Goal: Task Accomplishment & Management: Manage account settings

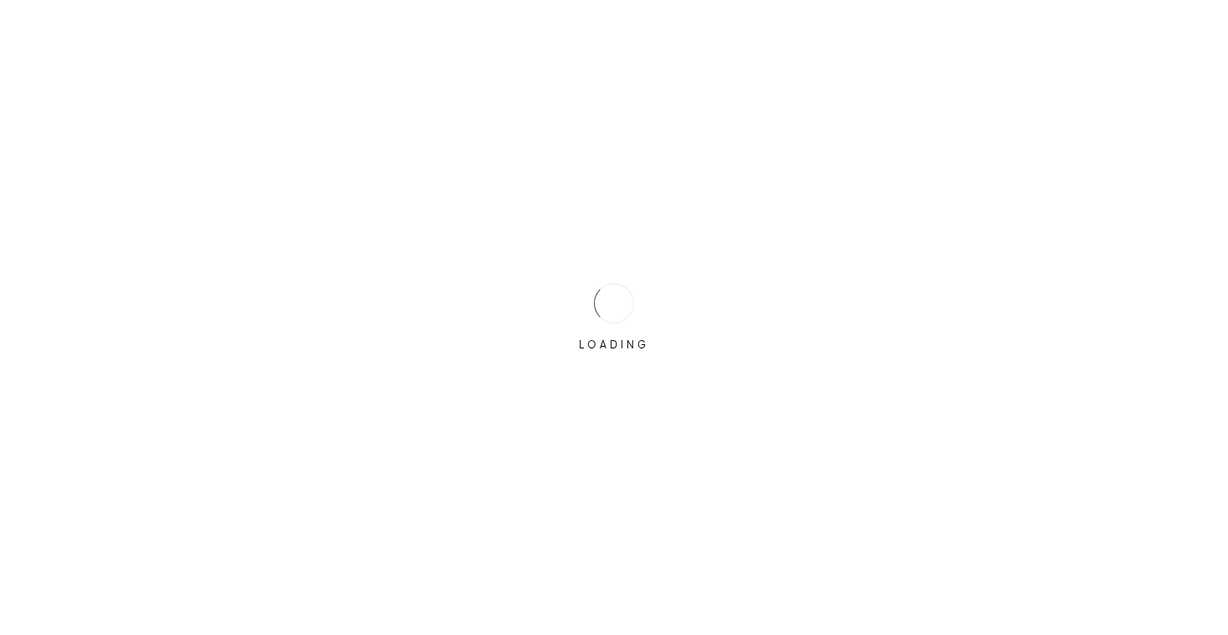
click at [543, 291] on div "LOADING" at bounding box center [614, 317] width 1228 height 635
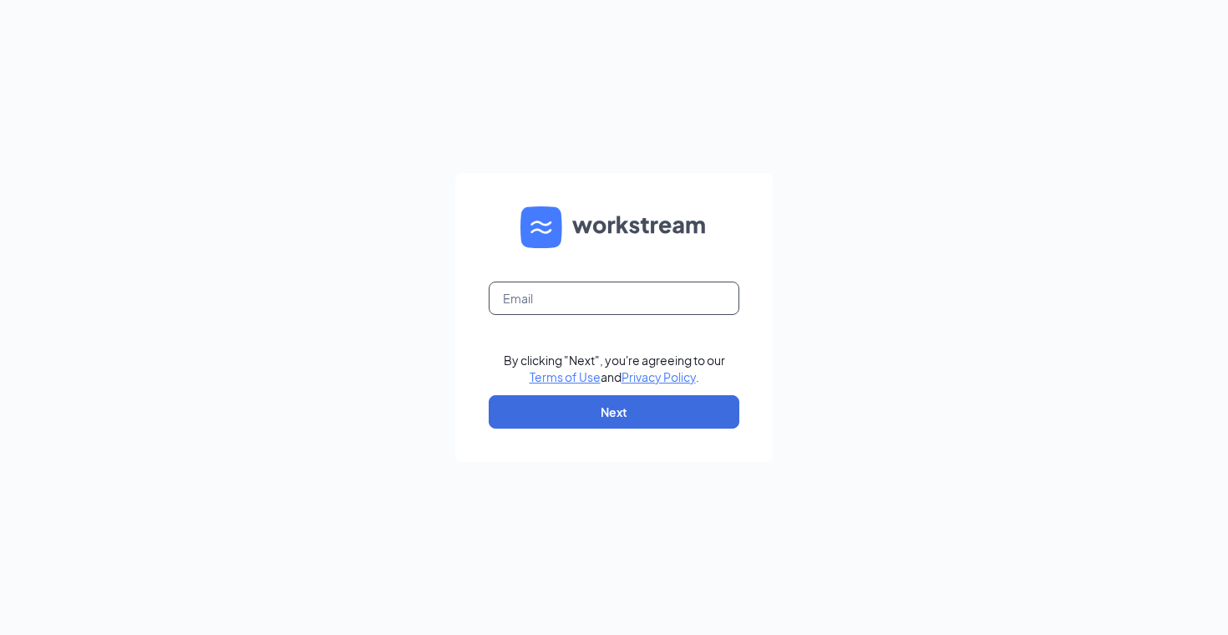
click at [543, 291] on input "text" at bounding box center [614, 297] width 251 height 33
type input "srbiggs8@gmail.com"
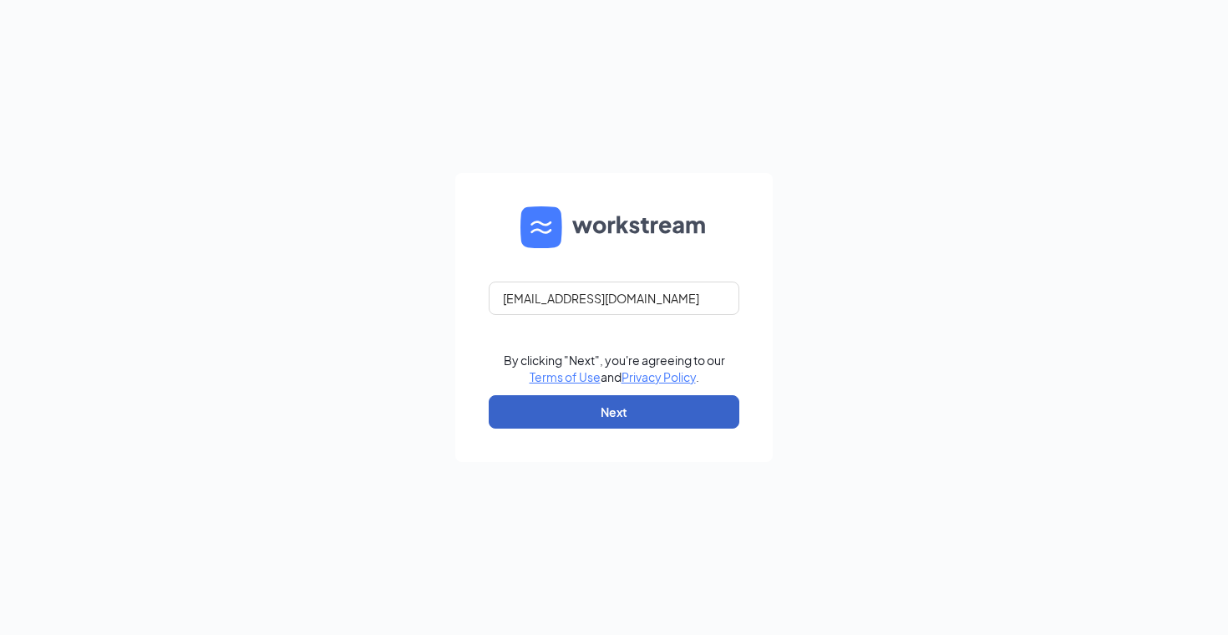
click at [631, 423] on button "Next" at bounding box center [614, 411] width 251 height 33
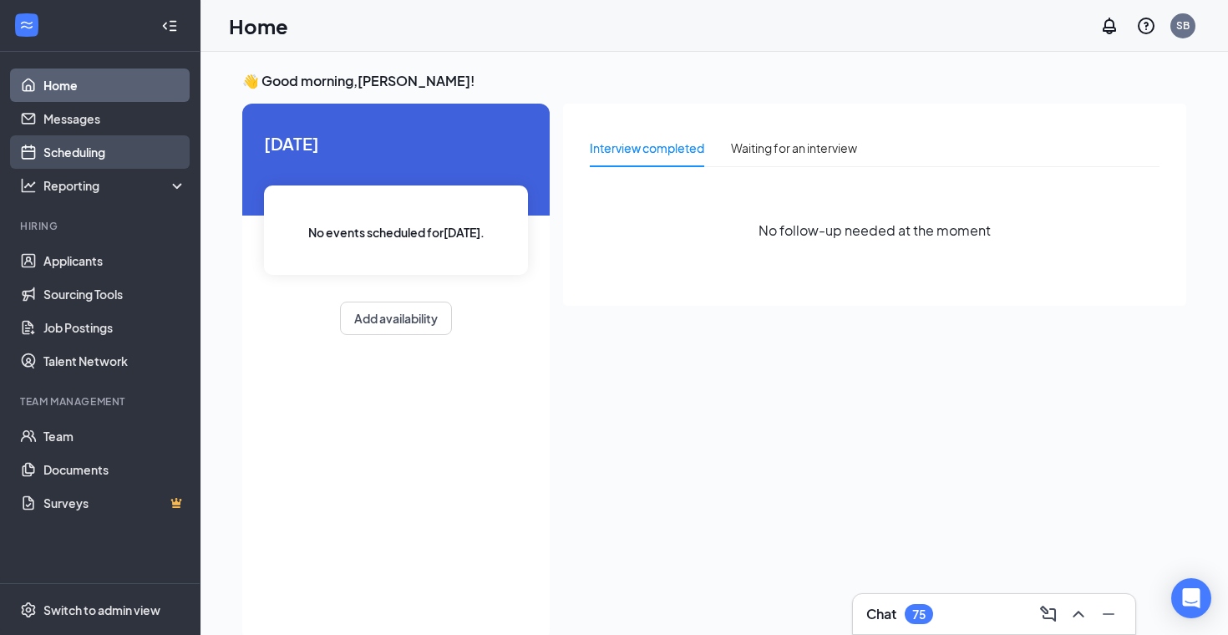
click at [104, 161] on link "Scheduling" at bounding box center [114, 151] width 143 height 33
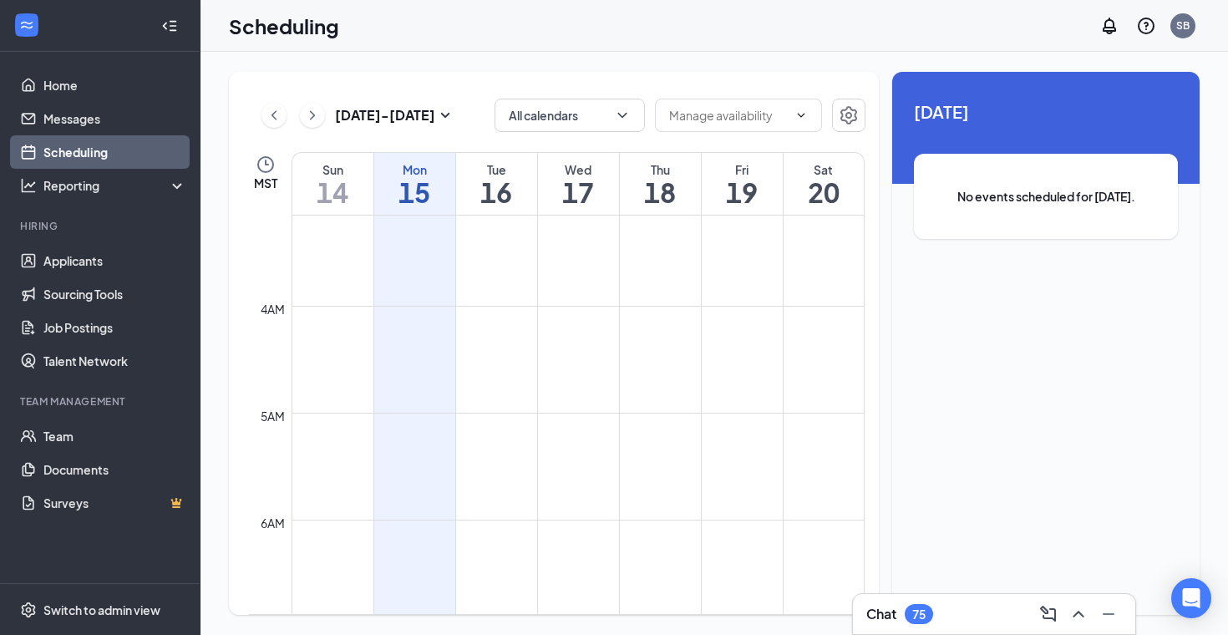
scroll to position [277, 0]
click at [315, 122] on icon "ChevronRight" at bounding box center [312, 115] width 17 height 20
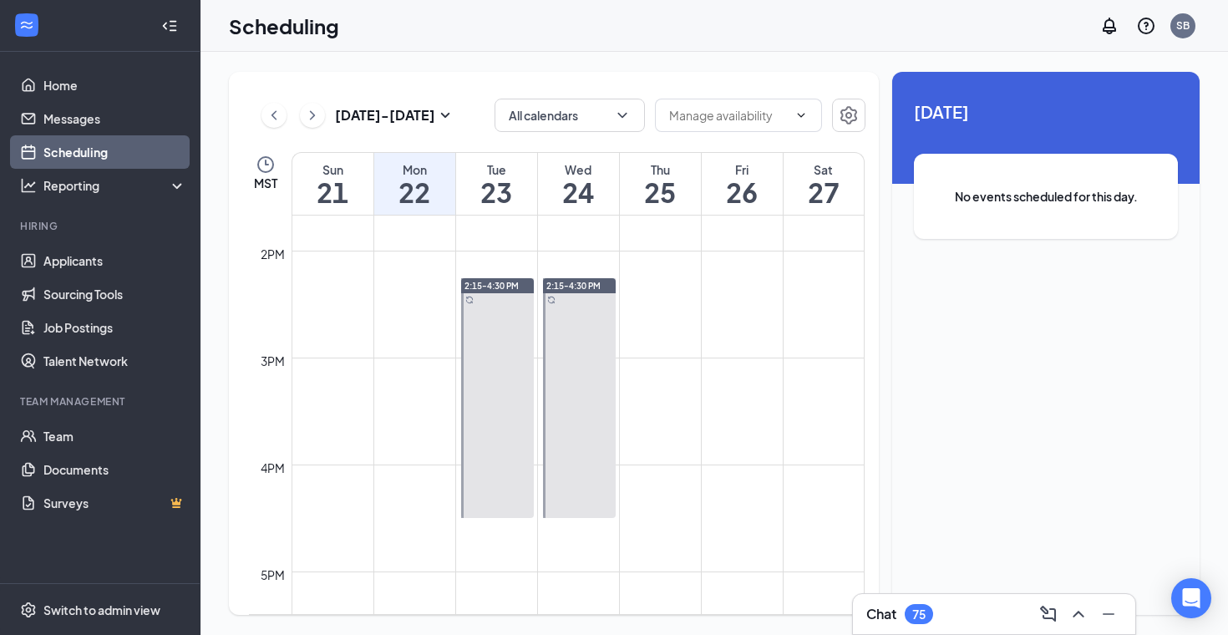
scroll to position [1461, 0]
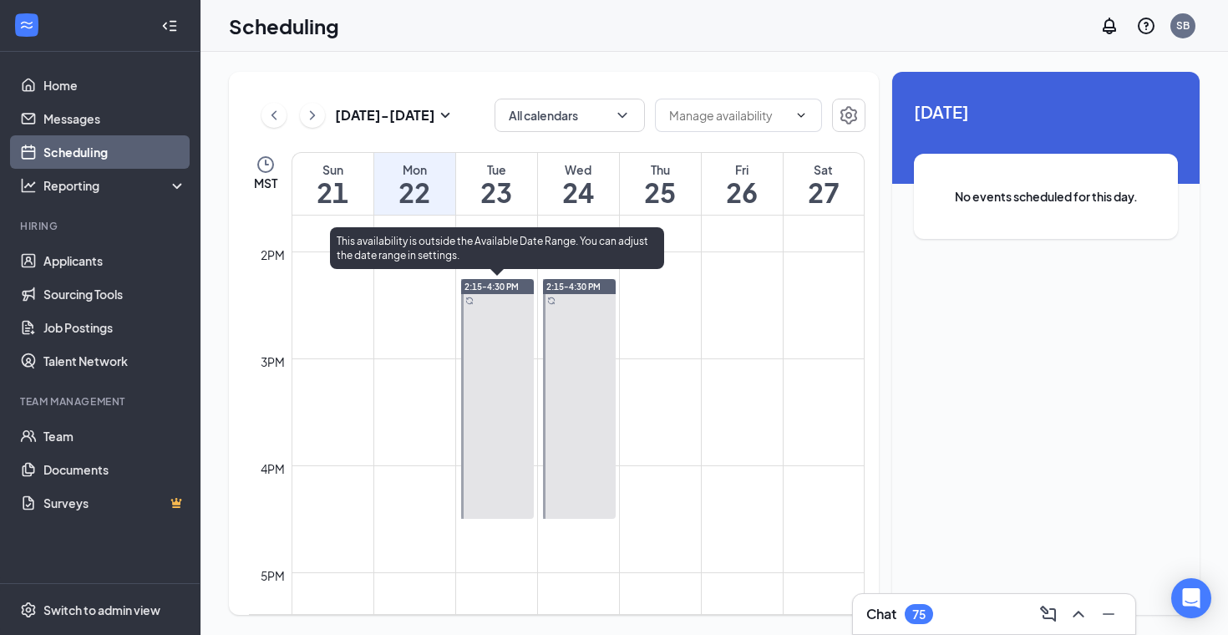
click at [509, 289] on span "2:15-4:30 PM" at bounding box center [491, 287] width 54 height 12
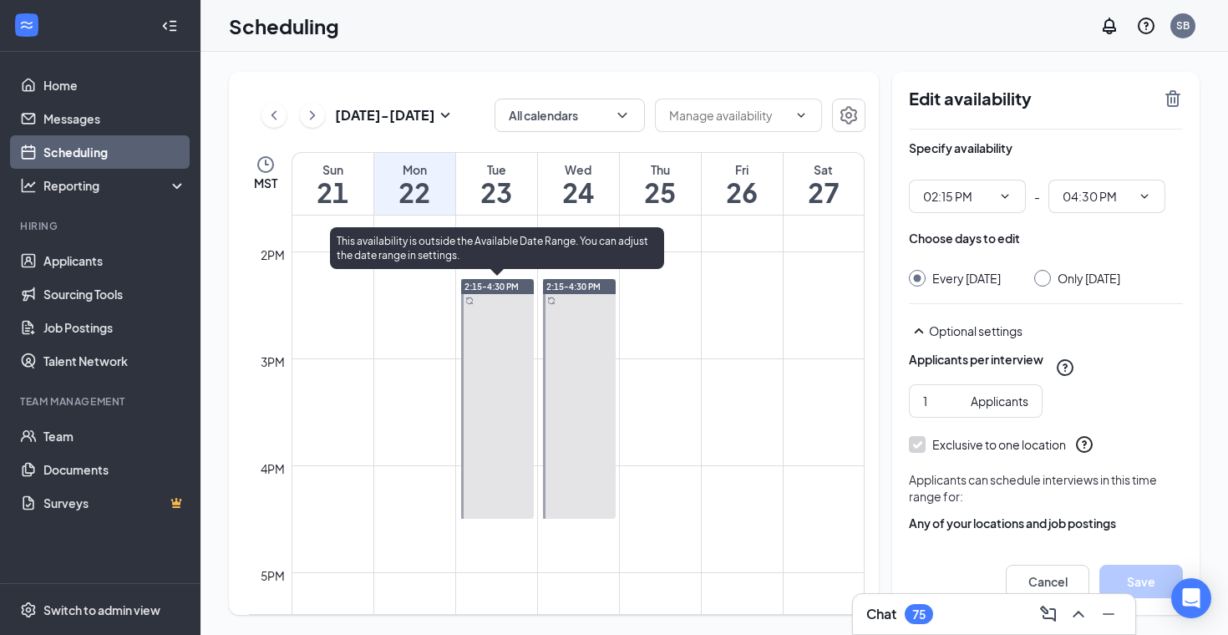
click at [509, 289] on span "2:15-4:30 PM" at bounding box center [491, 287] width 54 height 12
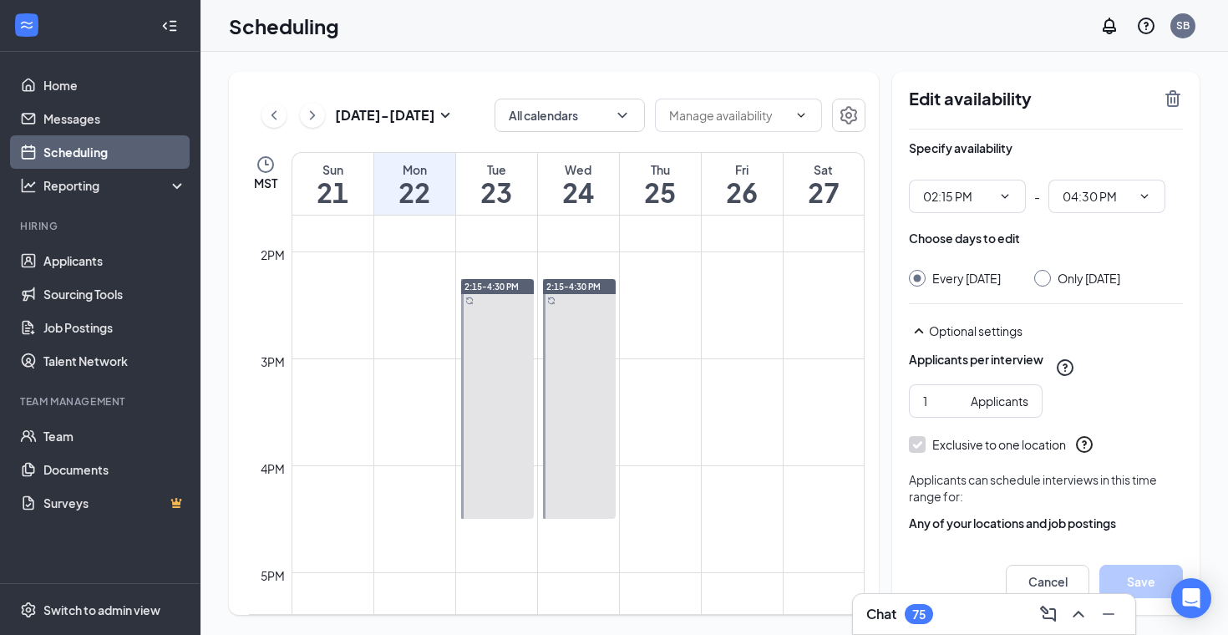
click at [1051, 276] on div at bounding box center [1042, 278] width 17 height 17
click at [1051, 277] on div at bounding box center [1042, 278] width 17 height 17
click at [1046, 280] on input "Only Tuesday, Sep 23" at bounding box center [1040, 276] width 12 height 12
radio input "true"
radio input "false"
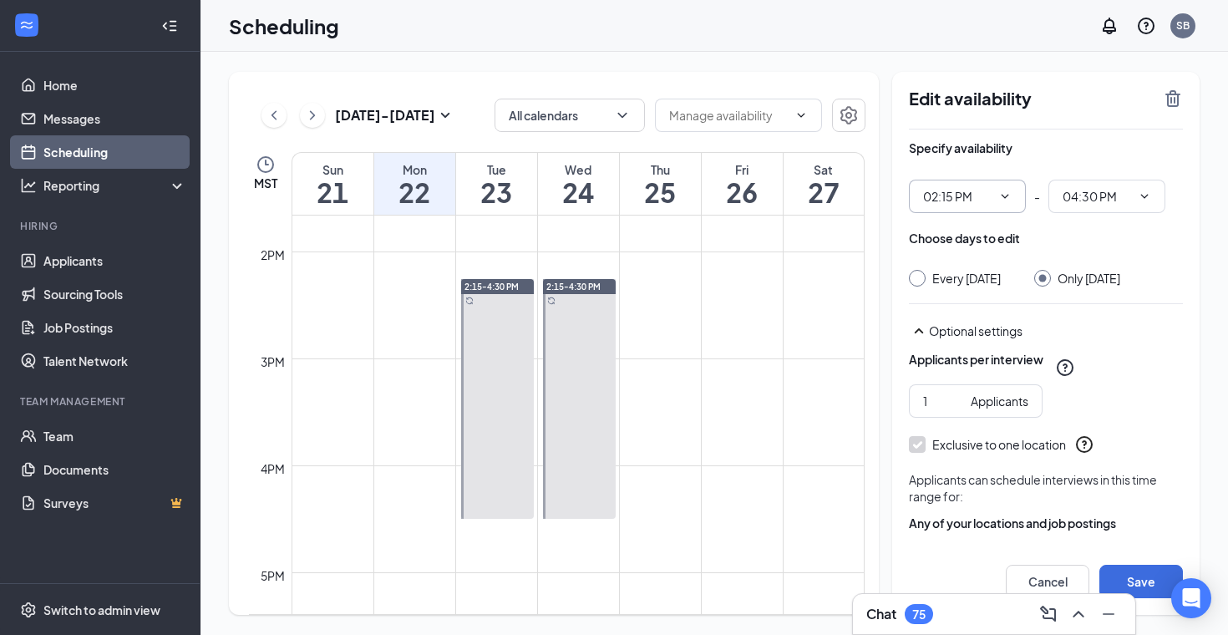
click at [972, 200] on input "02:15 PM" at bounding box center [957, 196] width 68 height 18
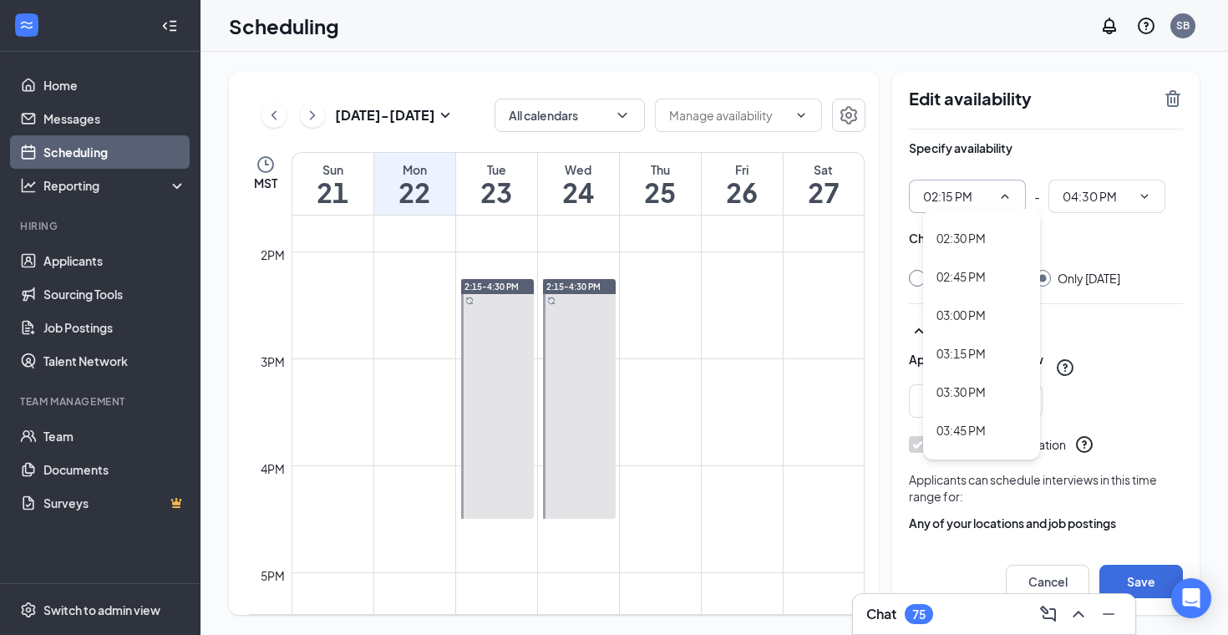
scroll to position [2229, 0]
click at [989, 349] on div "03:15 PM" at bounding box center [981, 342] width 90 height 18
type input "03:15 PM"
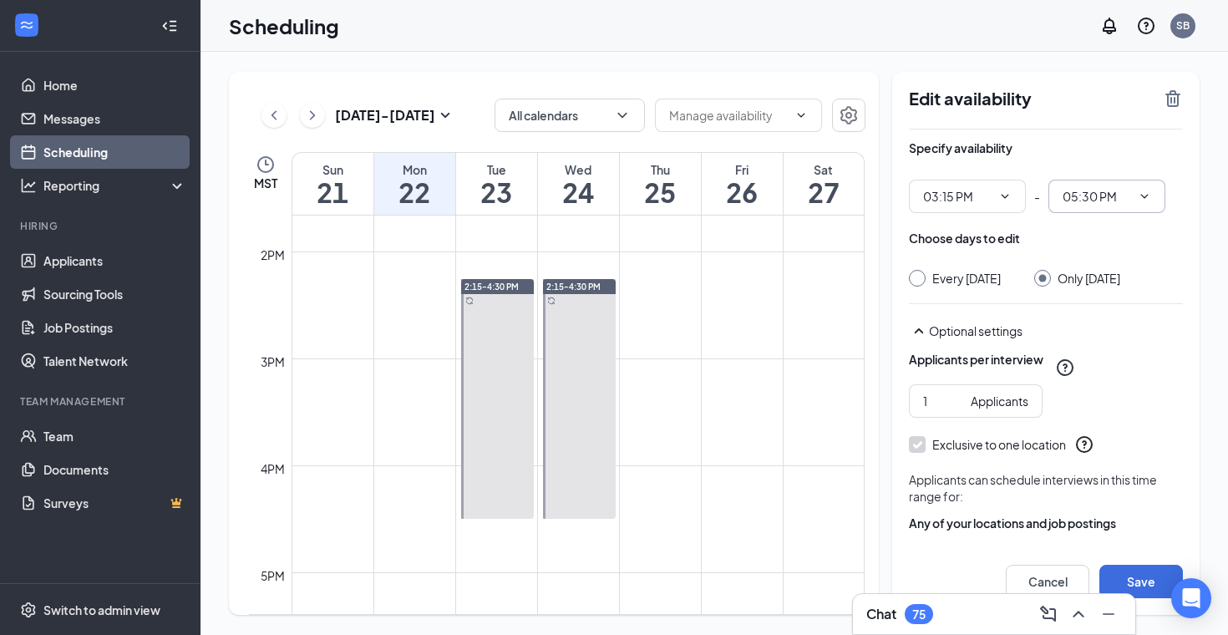
click at [1141, 200] on icon "ChevronDown" at bounding box center [1143, 196] width 13 height 13
click at [1118, 205] on input "05:30 PM" at bounding box center [1096, 196] width 68 height 18
click at [1119, 257] on div "04:30 PM" at bounding box center [1099, 256] width 49 height 18
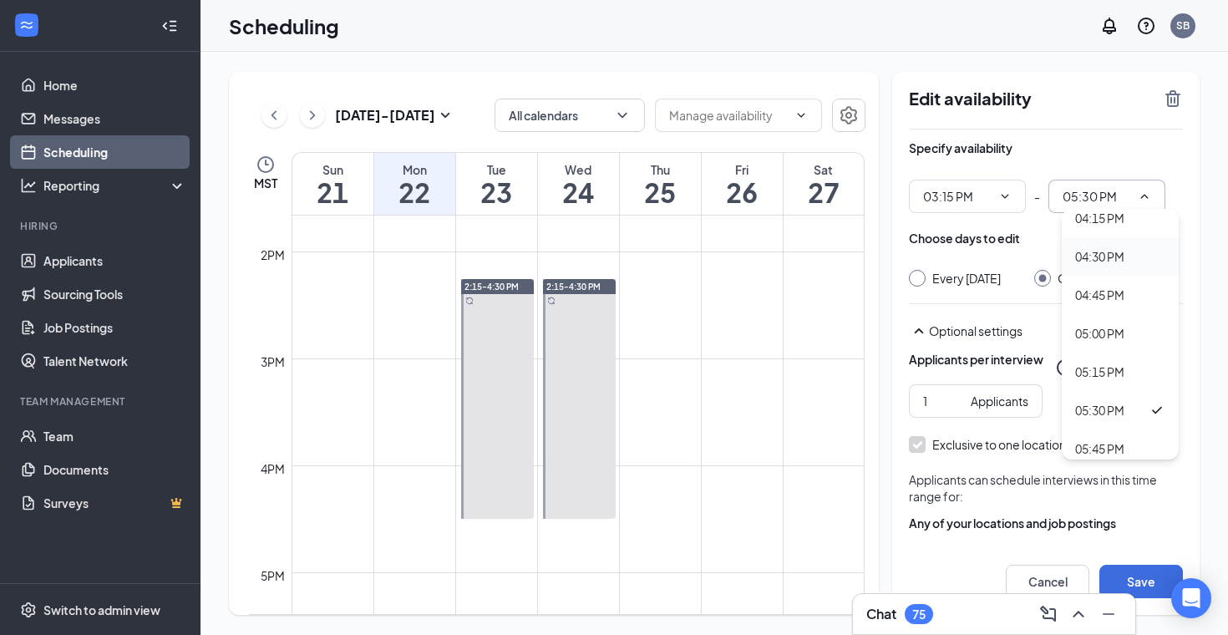
type input "04:30 PM"
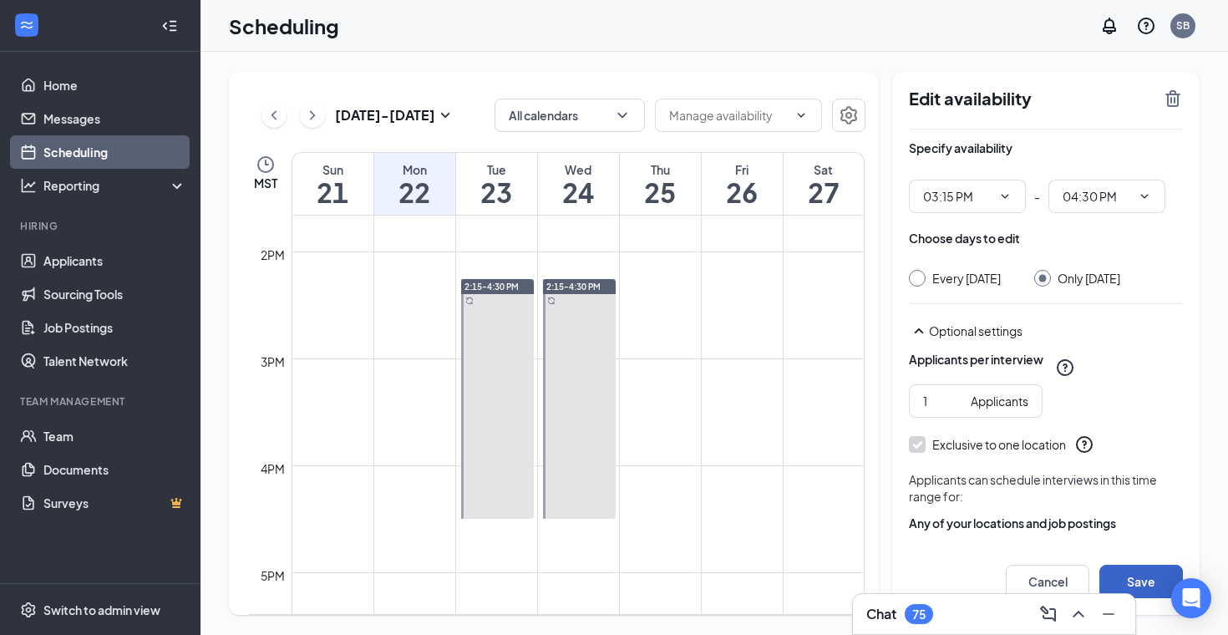
click at [1145, 573] on button "Save" at bounding box center [1141, 581] width 84 height 33
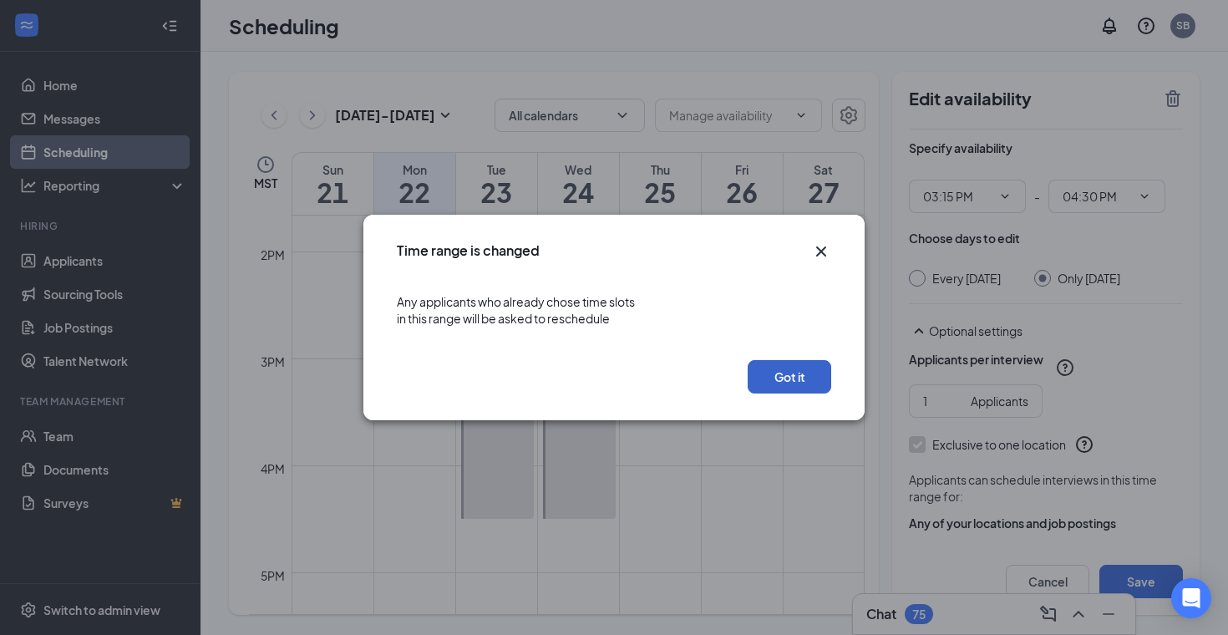
click at [798, 375] on button "Got it" at bounding box center [789, 376] width 84 height 33
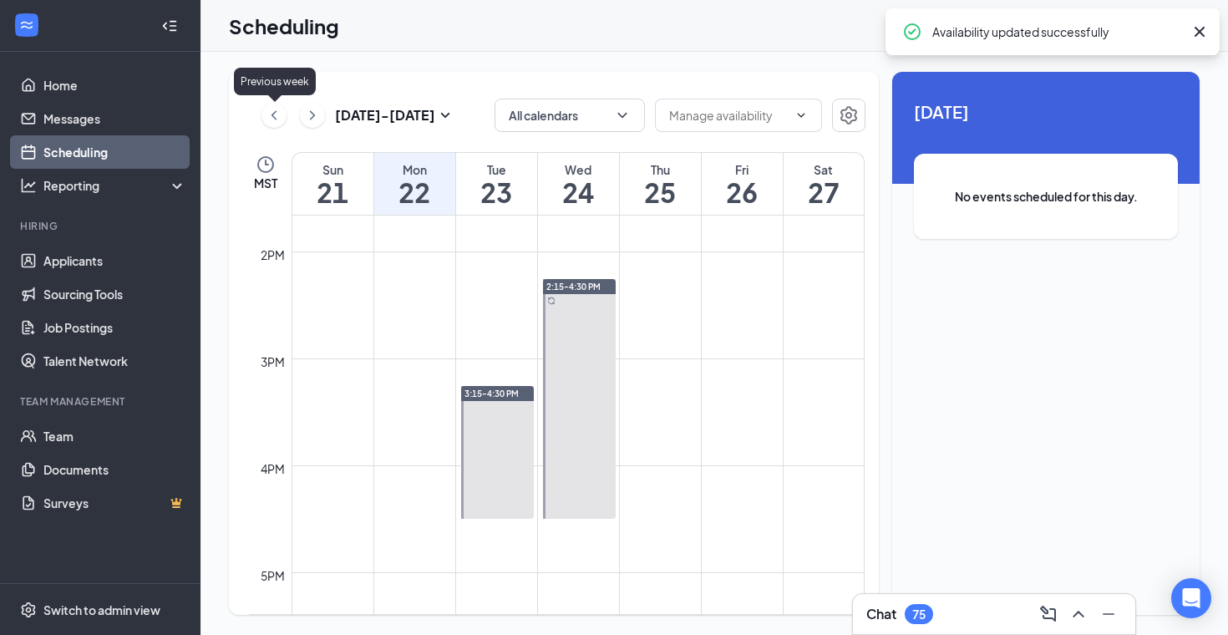
click at [267, 117] on icon "ChevronLeft" at bounding box center [274, 115] width 17 height 20
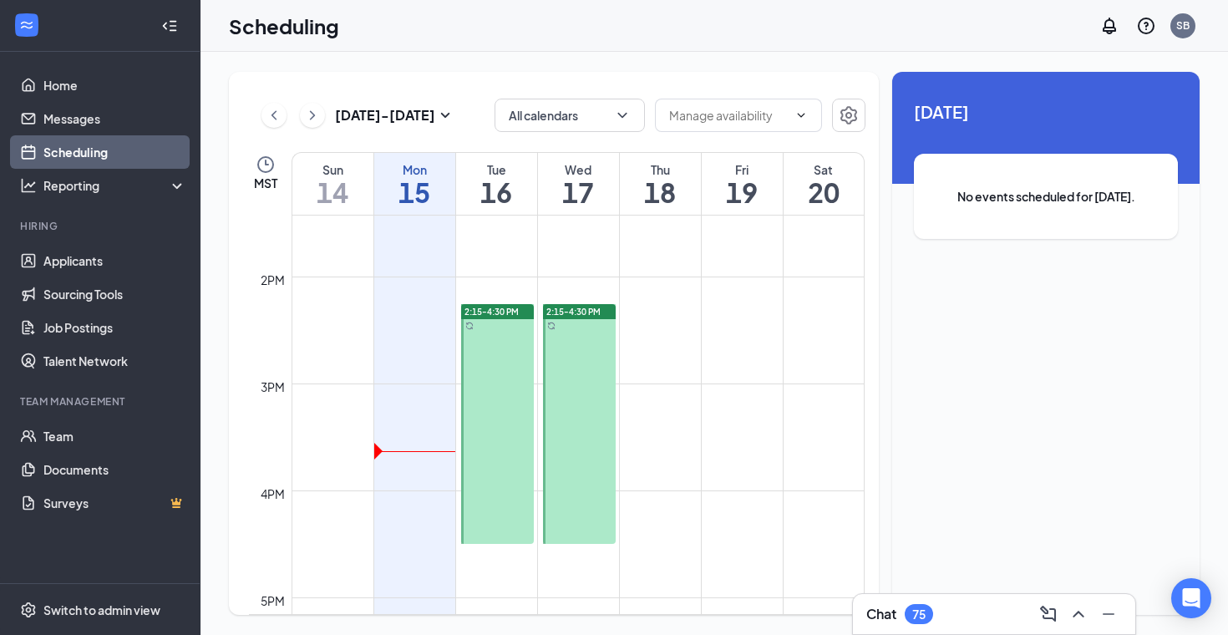
scroll to position [1437, 0]
click at [311, 120] on icon "ChevronRight" at bounding box center [312, 115] width 17 height 20
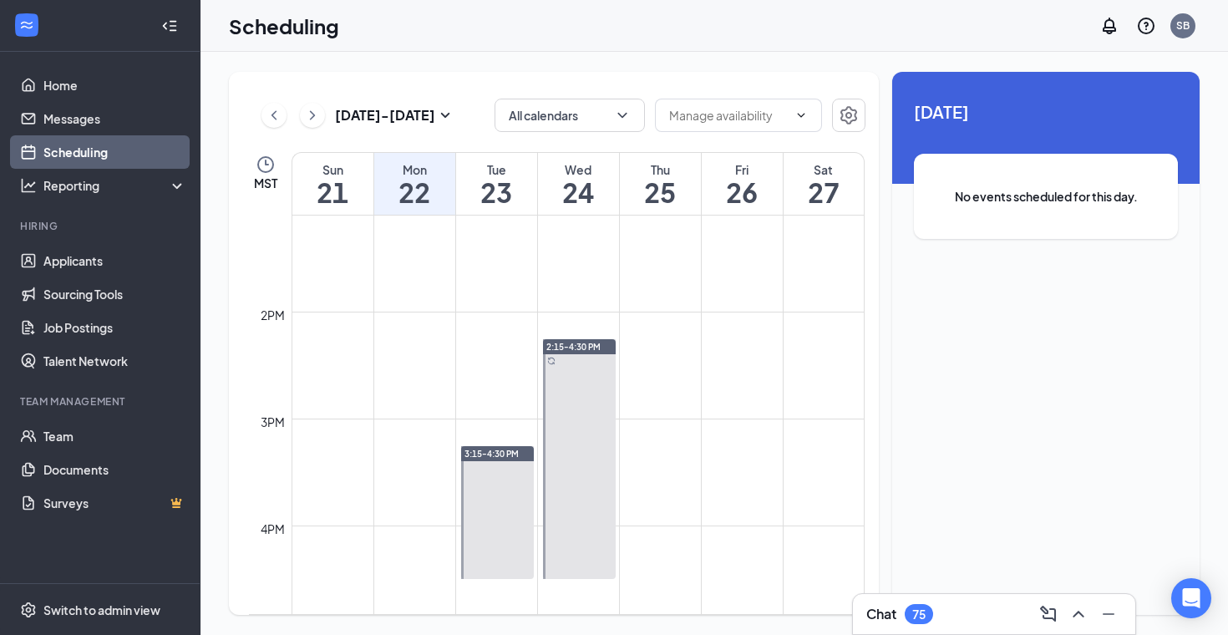
scroll to position [1400, 0]
click at [319, 116] on icon "ChevronRight" at bounding box center [312, 115] width 17 height 20
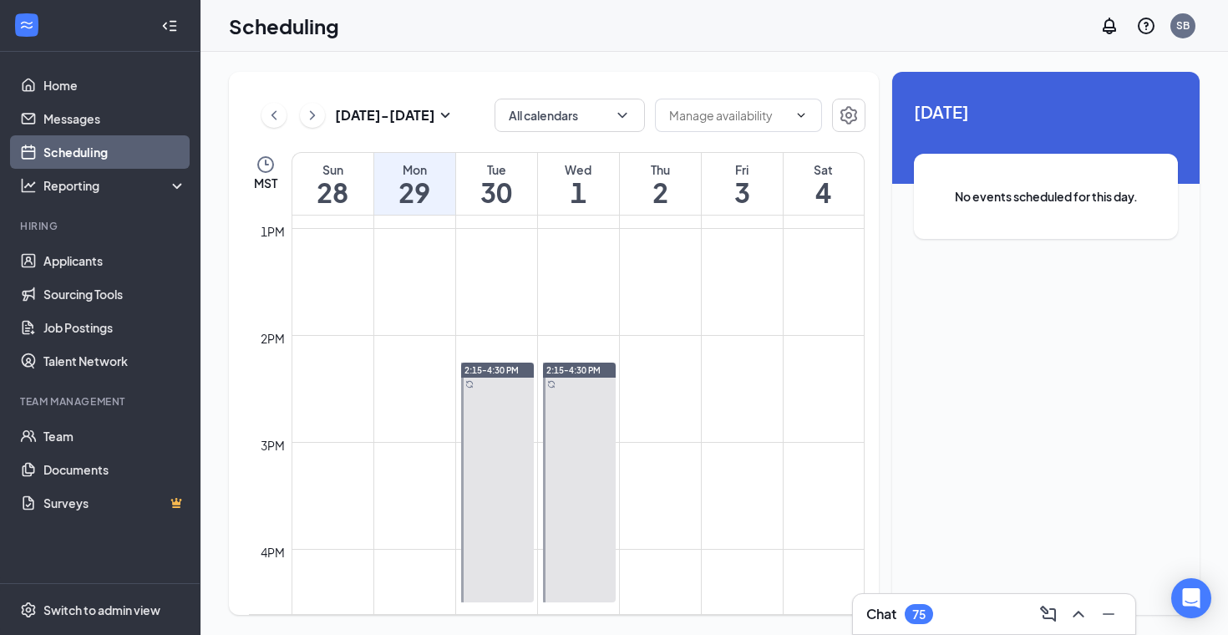
scroll to position [1379, 0]
click at [314, 116] on icon "ChevronRight" at bounding box center [312, 115] width 17 height 20
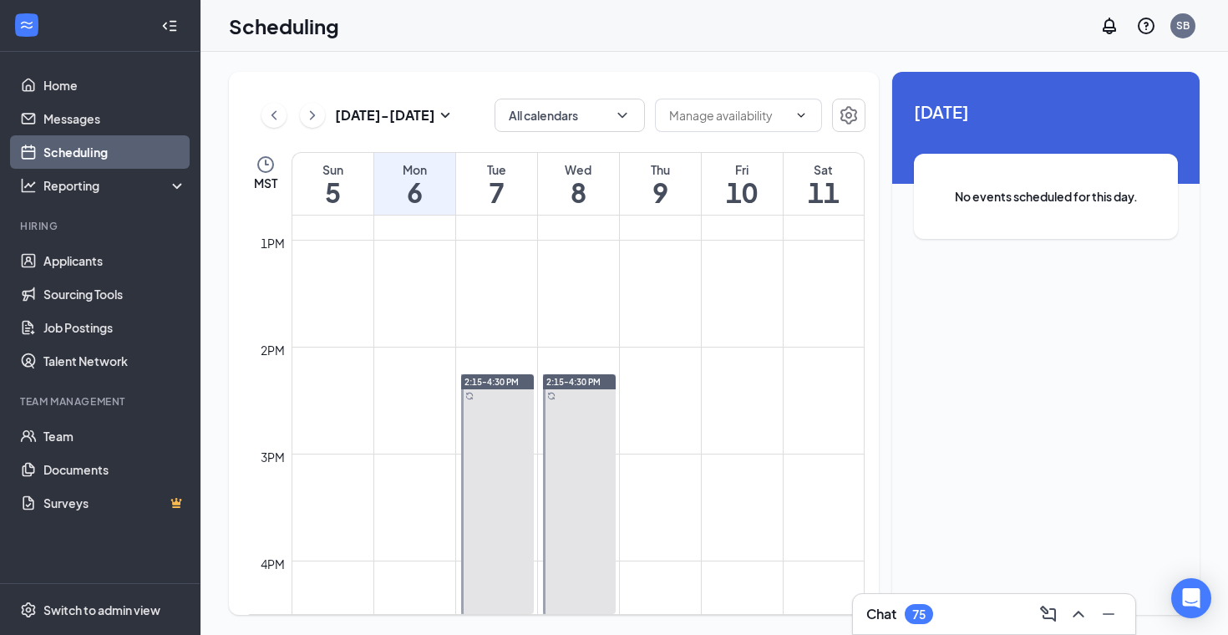
scroll to position [1421, 0]
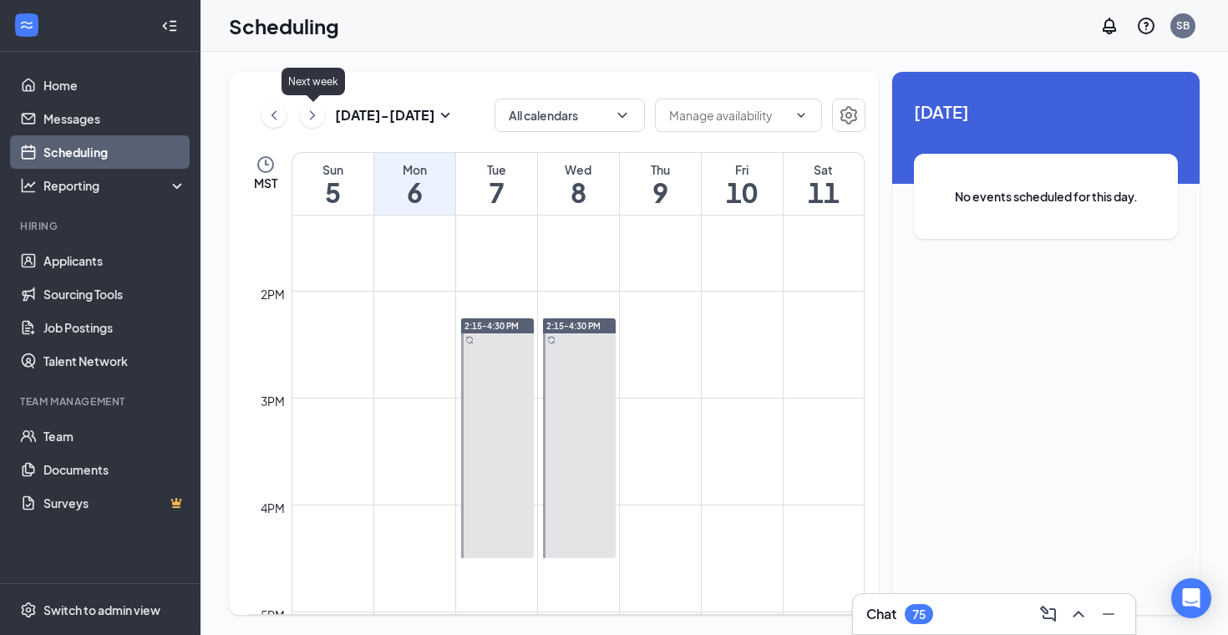
click at [312, 112] on icon "ChevronRight" at bounding box center [312, 115] width 17 height 20
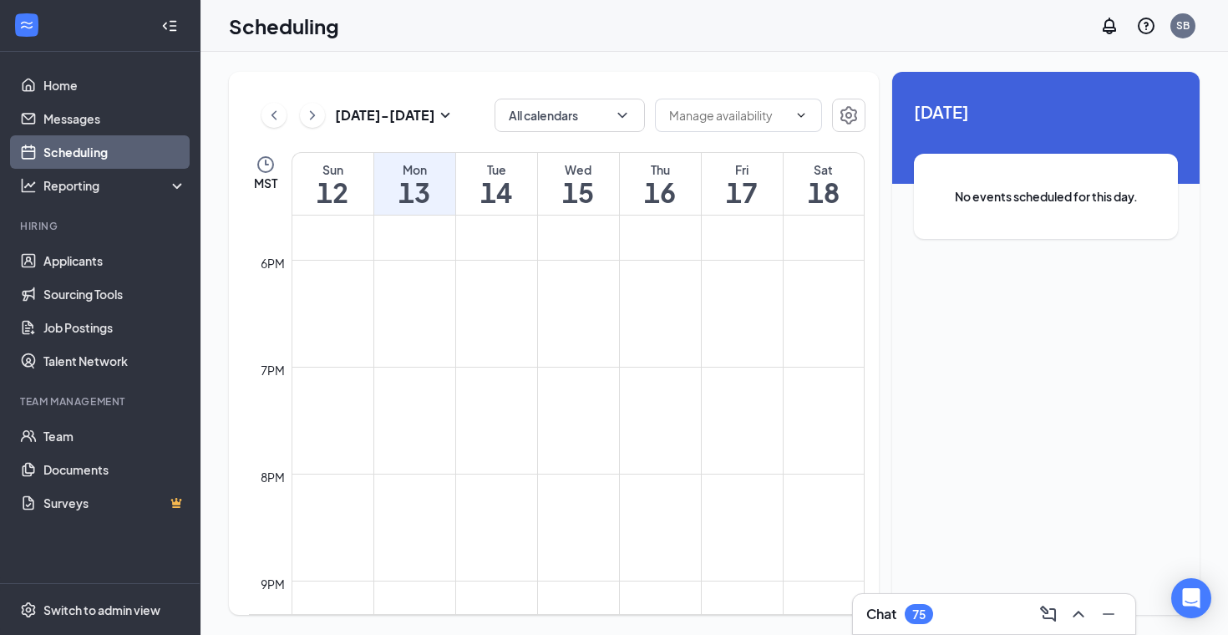
scroll to position [1903, 0]
click at [316, 126] on button at bounding box center [312, 115] width 25 height 25
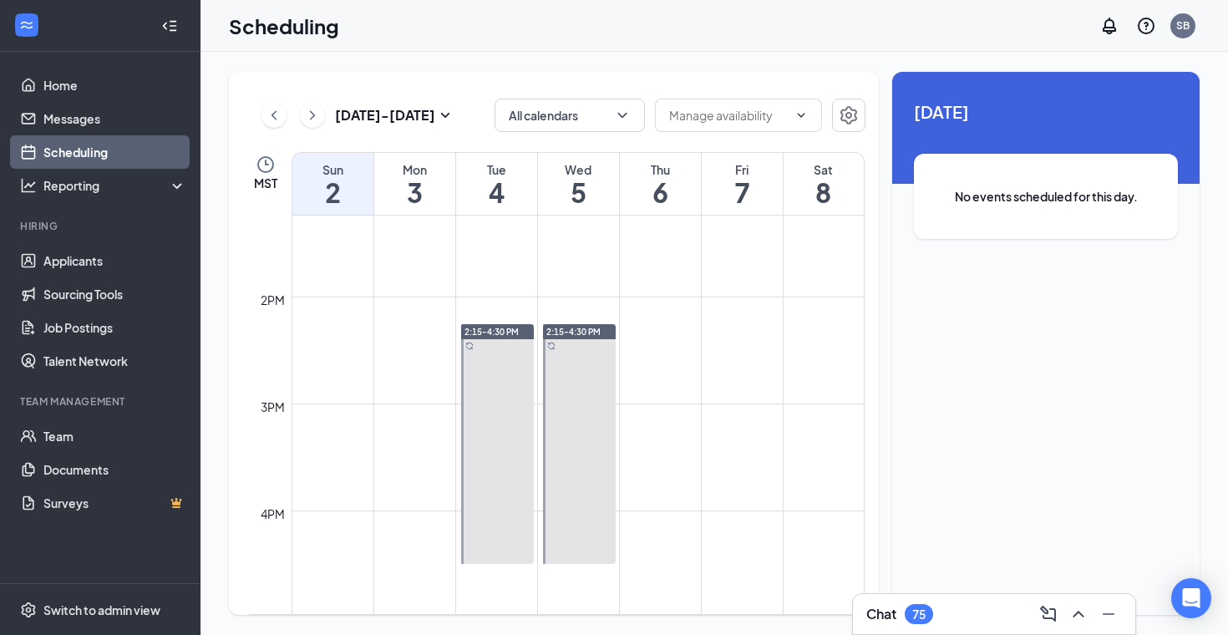
scroll to position [1457, 0]
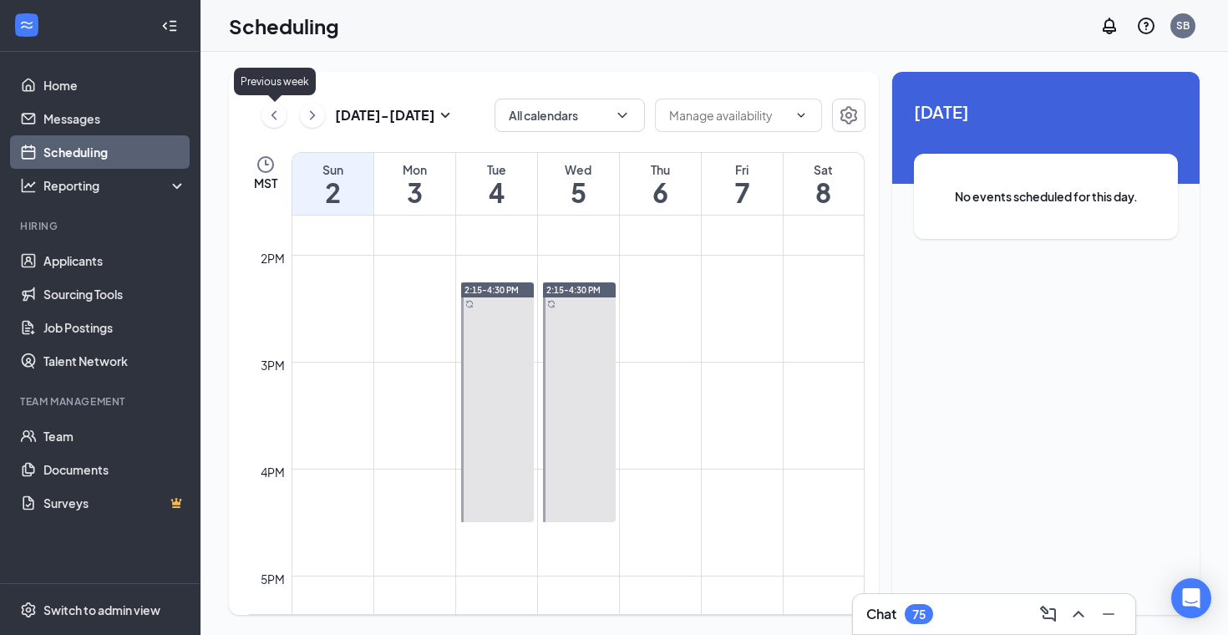
click at [275, 100] on div "Previous week" at bounding box center [275, 85] width 82 height 34
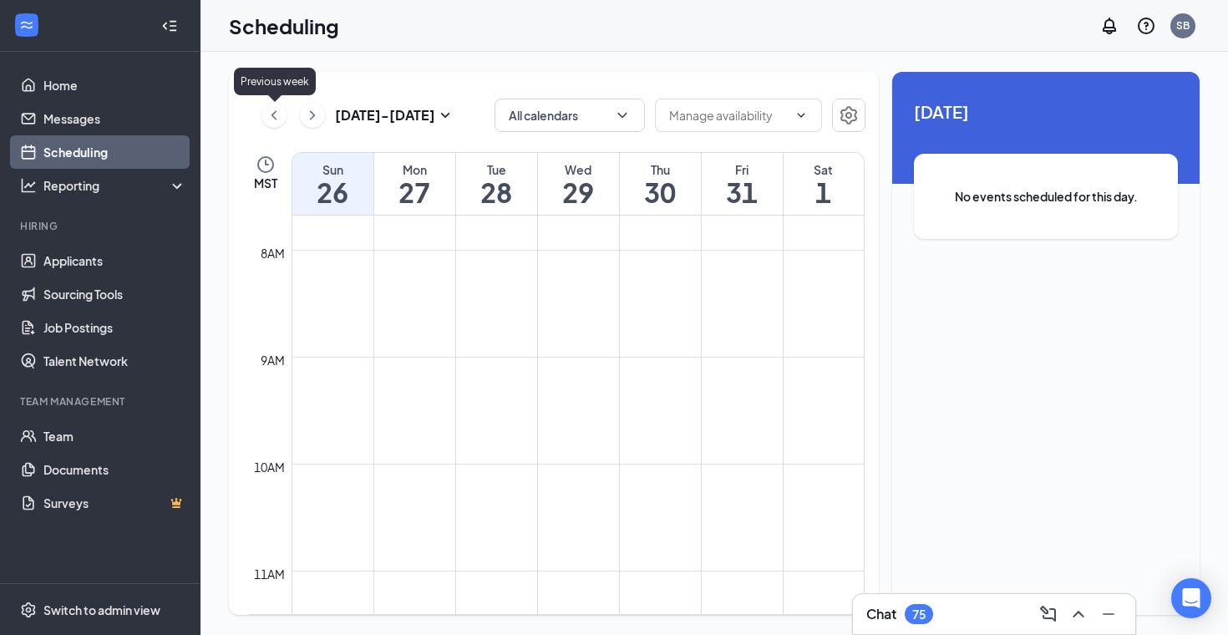
click at [279, 119] on icon "ChevronLeft" at bounding box center [274, 115] width 17 height 20
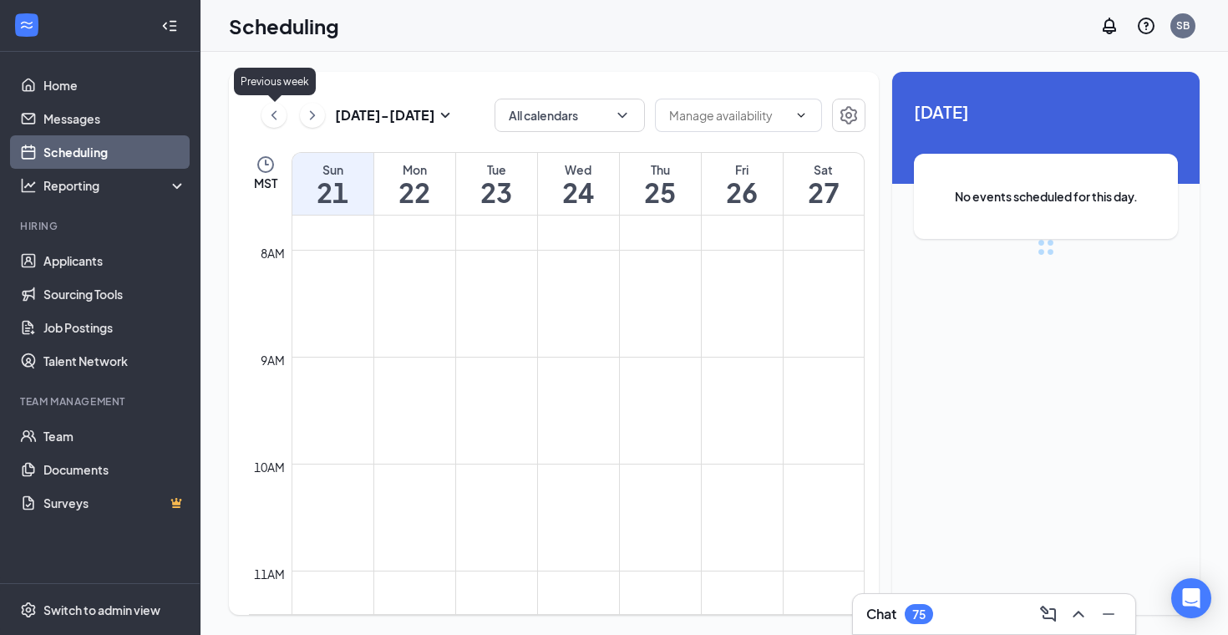
click at [279, 119] on icon "ChevronLeft" at bounding box center [274, 115] width 17 height 20
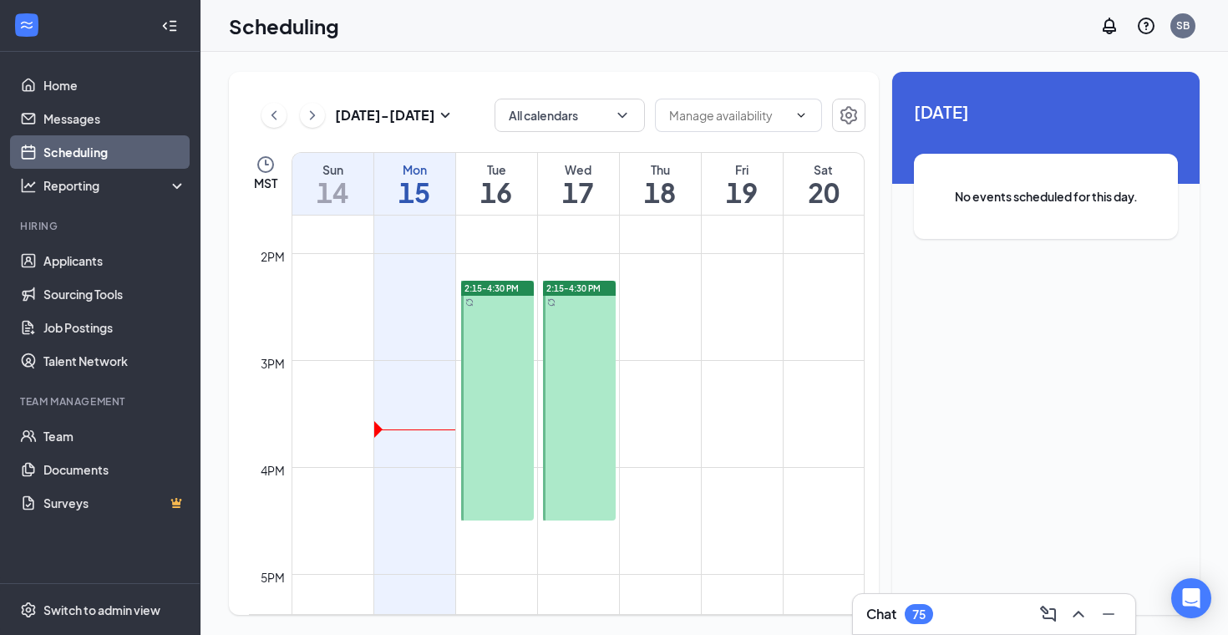
scroll to position [1474, 0]
